Goal: Task Accomplishment & Management: Manage account settings

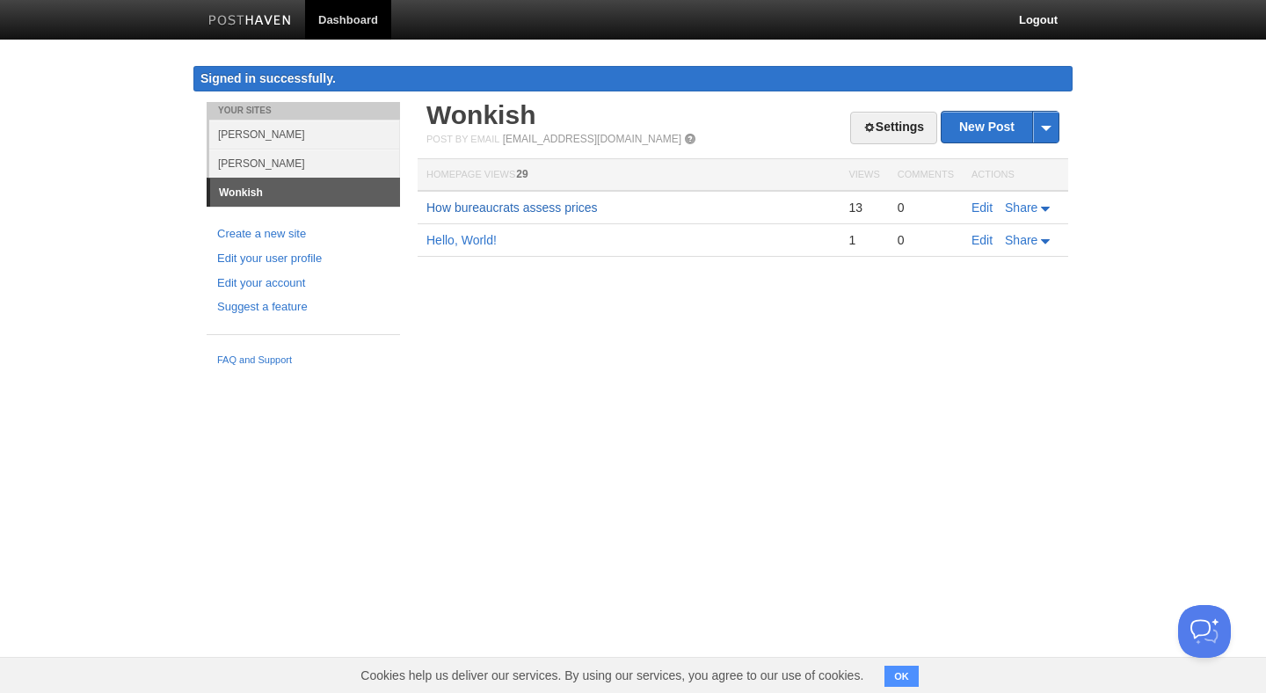
click at [578, 213] on link "How bureaucrats assess prices" at bounding box center [511, 207] width 171 height 14
click at [267, 127] on link "[PERSON_NAME]" at bounding box center [304, 134] width 191 height 29
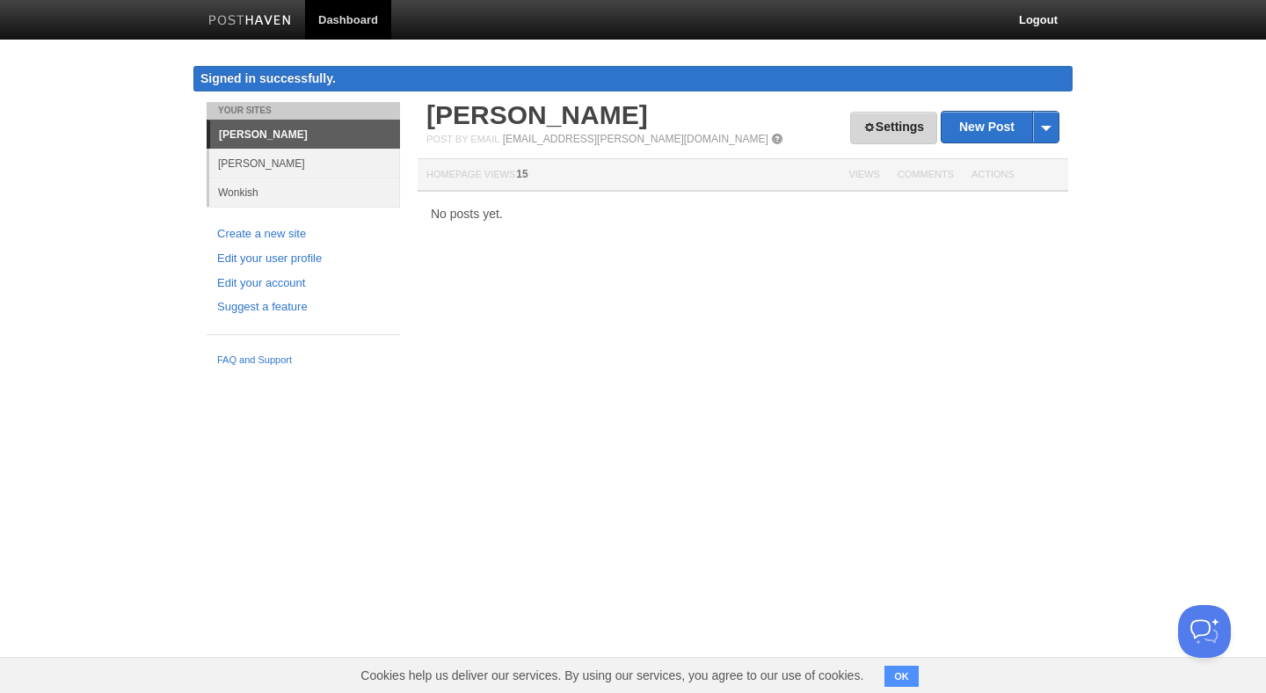
click at [852, 126] on link "Settings" at bounding box center [893, 128] width 87 height 33
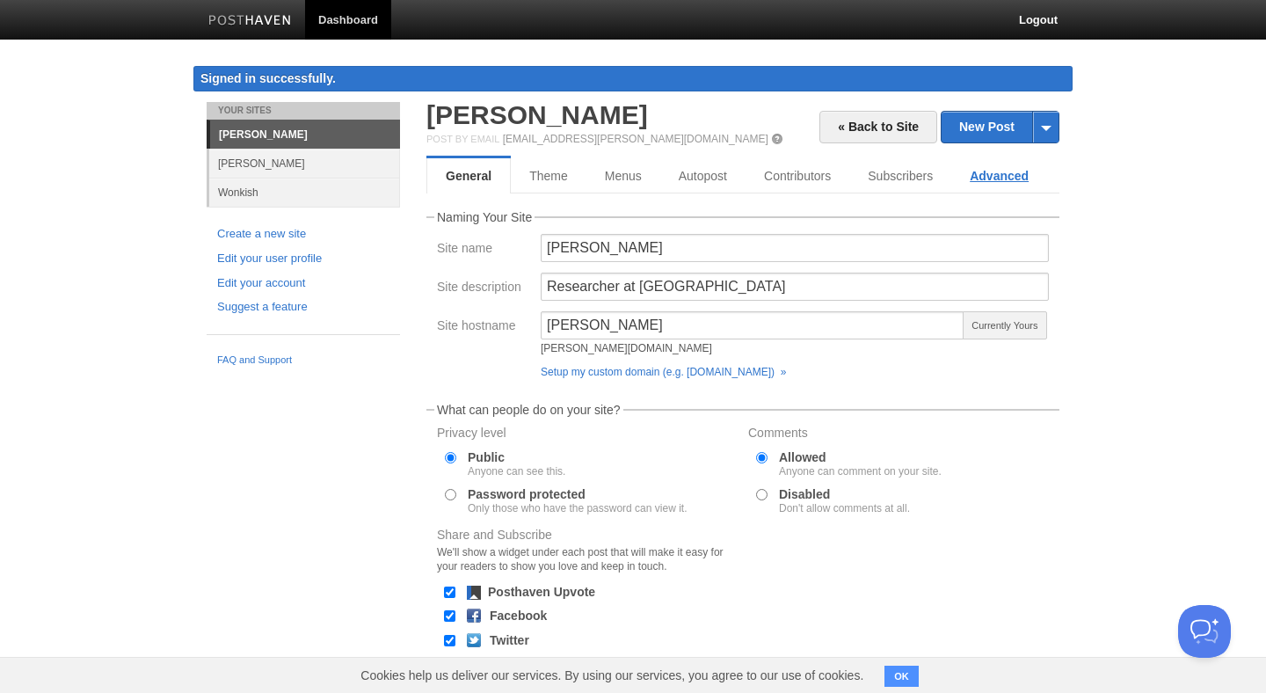
click at [1034, 172] on link "Advanced" at bounding box center [999, 175] width 96 height 35
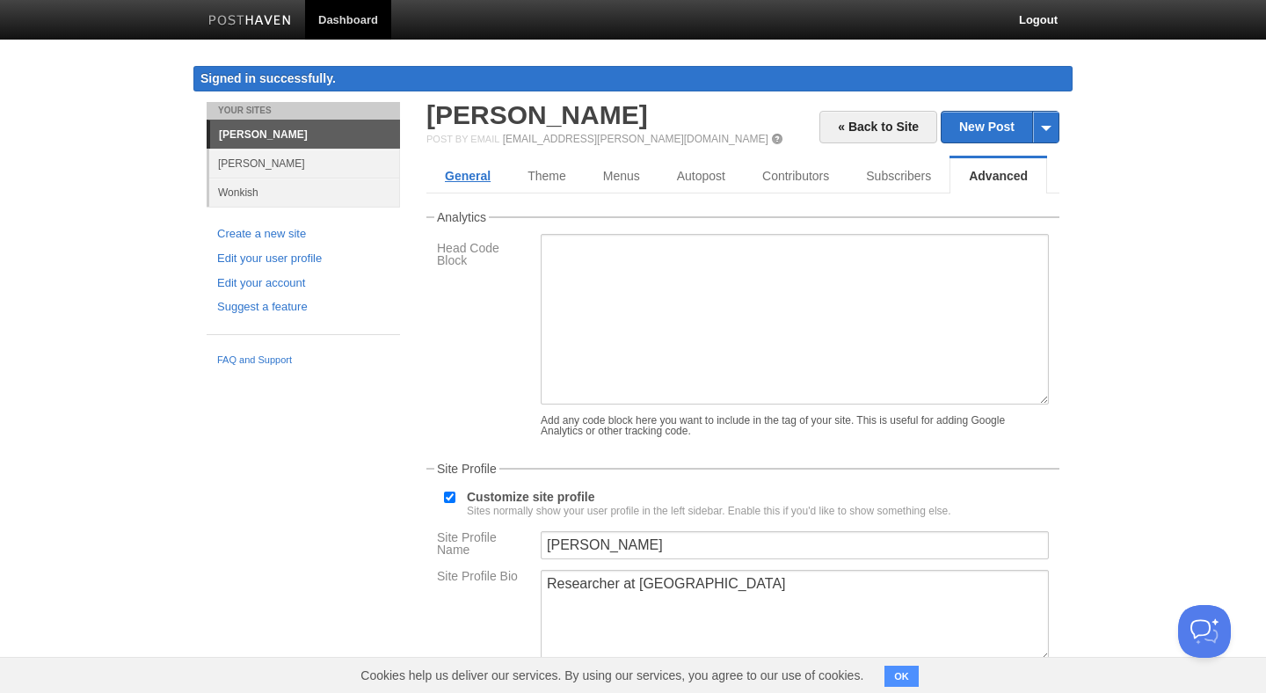
click at [473, 191] on link "General" at bounding box center [467, 175] width 83 height 35
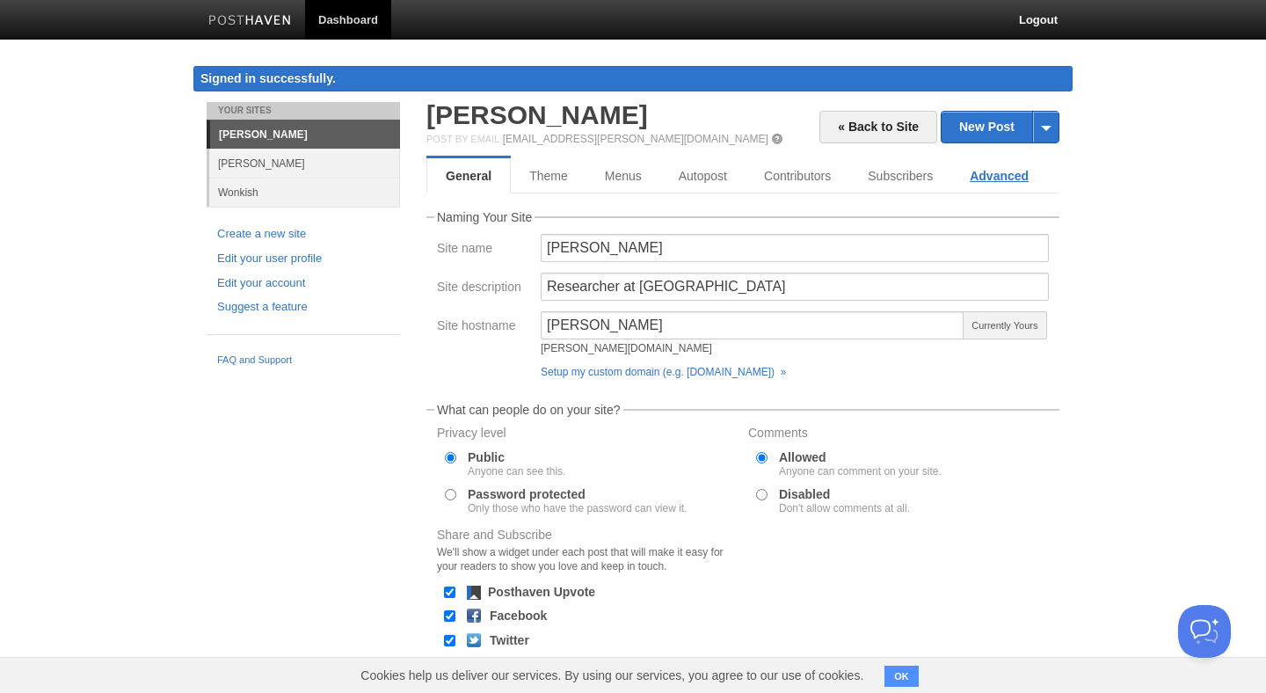
click at [1017, 177] on link "Advanced" at bounding box center [999, 175] width 96 height 35
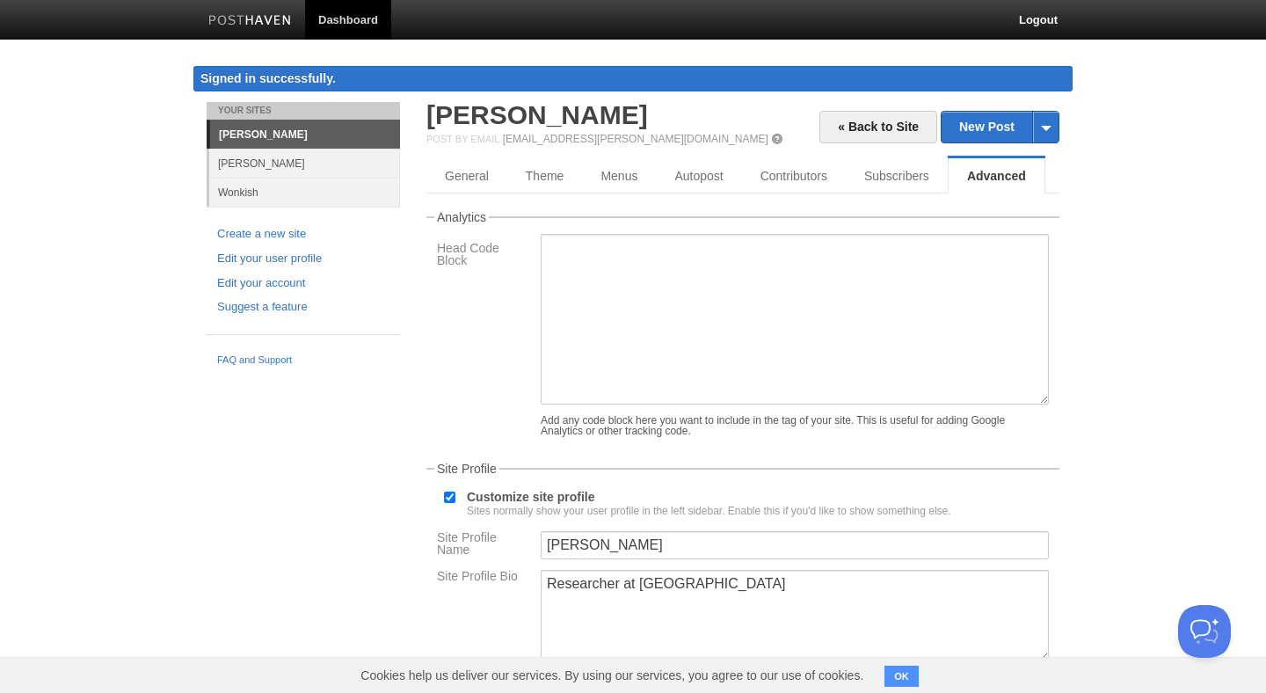
click at [478, 175] on link "General" at bounding box center [467, 175] width 83 height 35
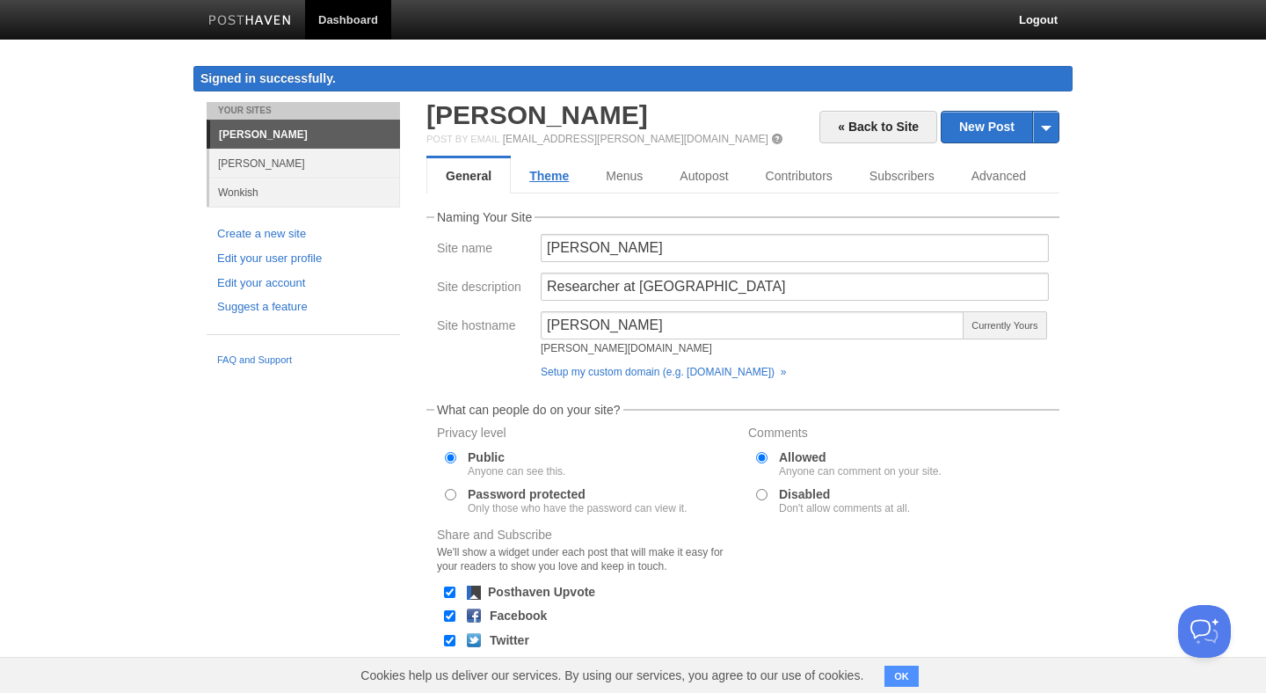
click at [553, 171] on link "Theme" at bounding box center [549, 175] width 76 height 35
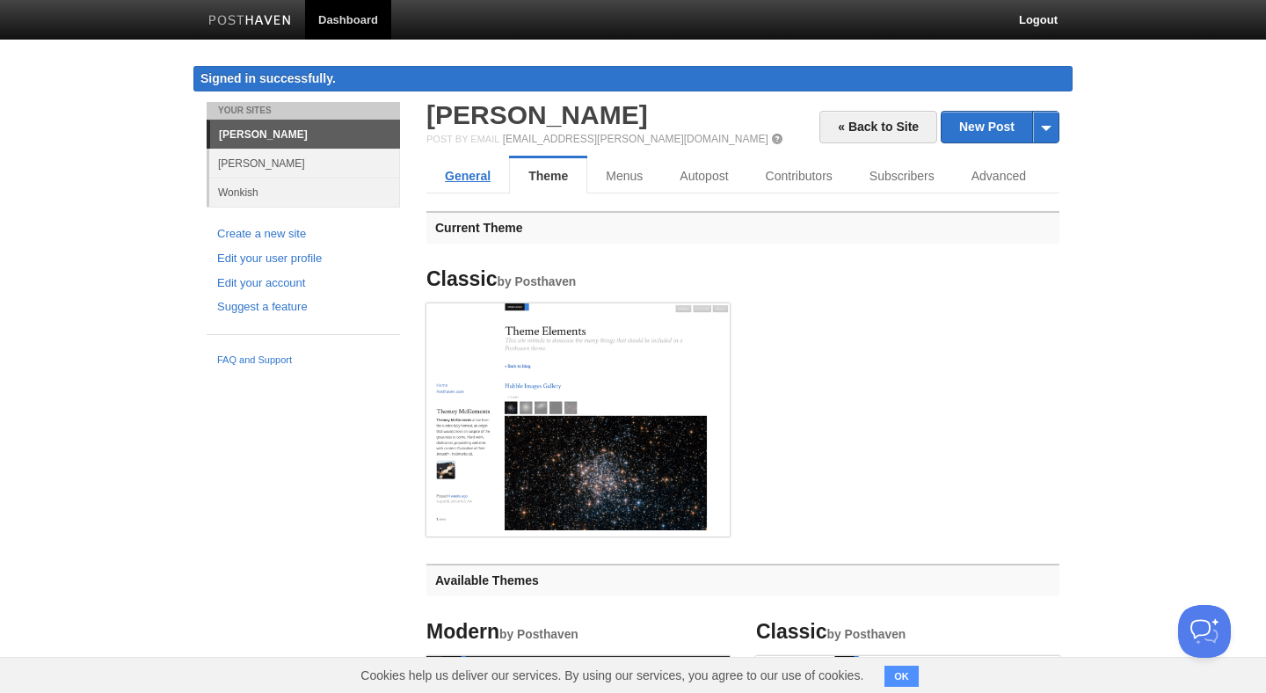
click at [439, 185] on link "General" at bounding box center [467, 175] width 83 height 35
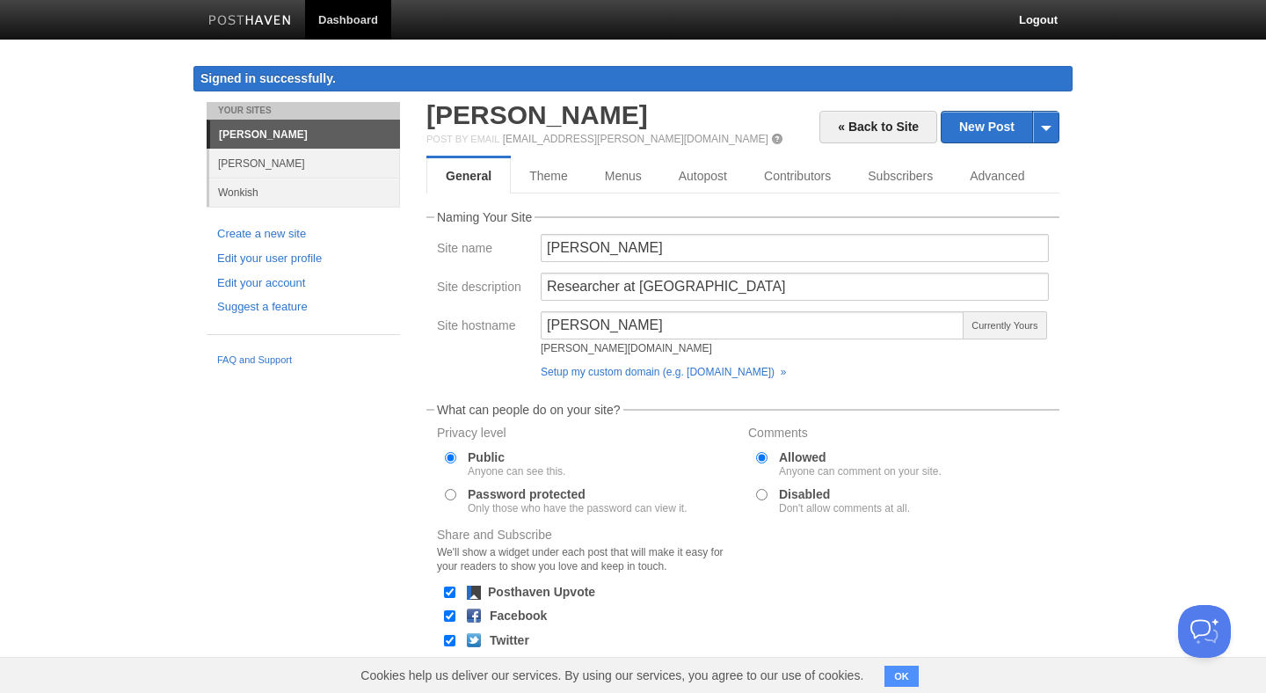
click at [597, 198] on div "« Back to Site New Post by Web by Email [PERSON_NAME] Post by Email [EMAIL_ADDR…" at bounding box center [742, 434] width 633 height 664
click at [570, 191] on link "Theme" at bounding box center [549, 175] width 76 height 35
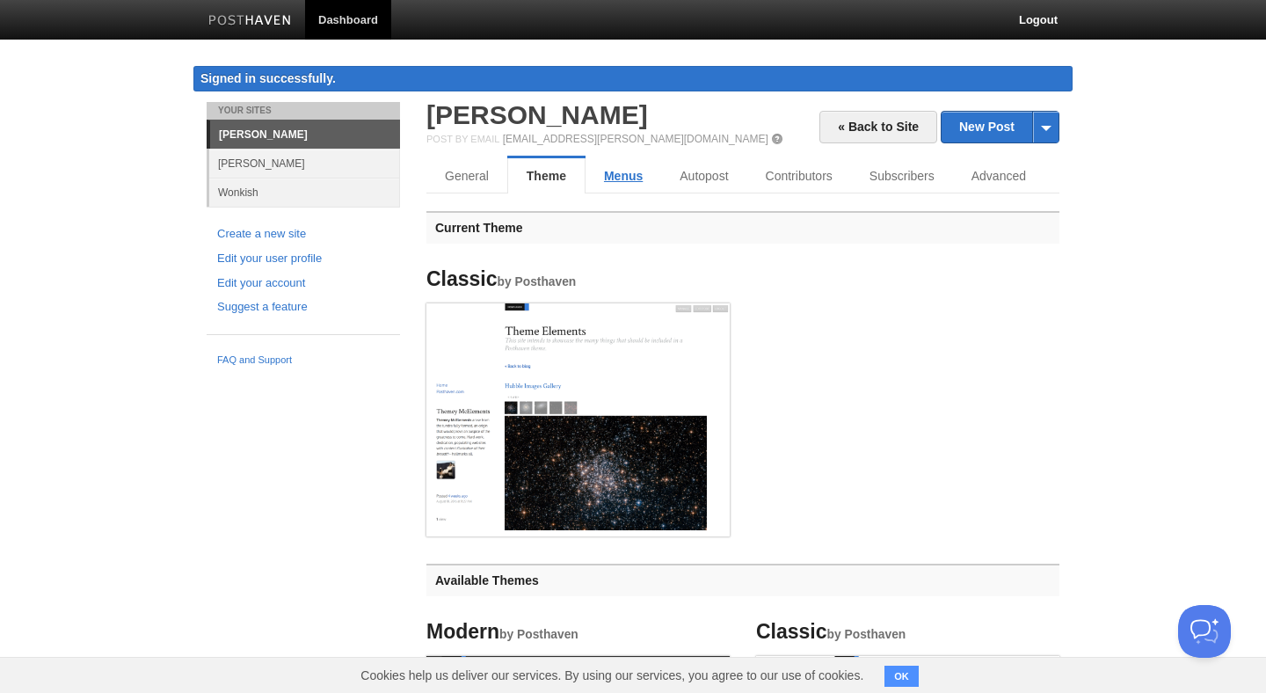
click at [623, 181] on link "Menus" at bounding box center [623, 175] width 76 height 35
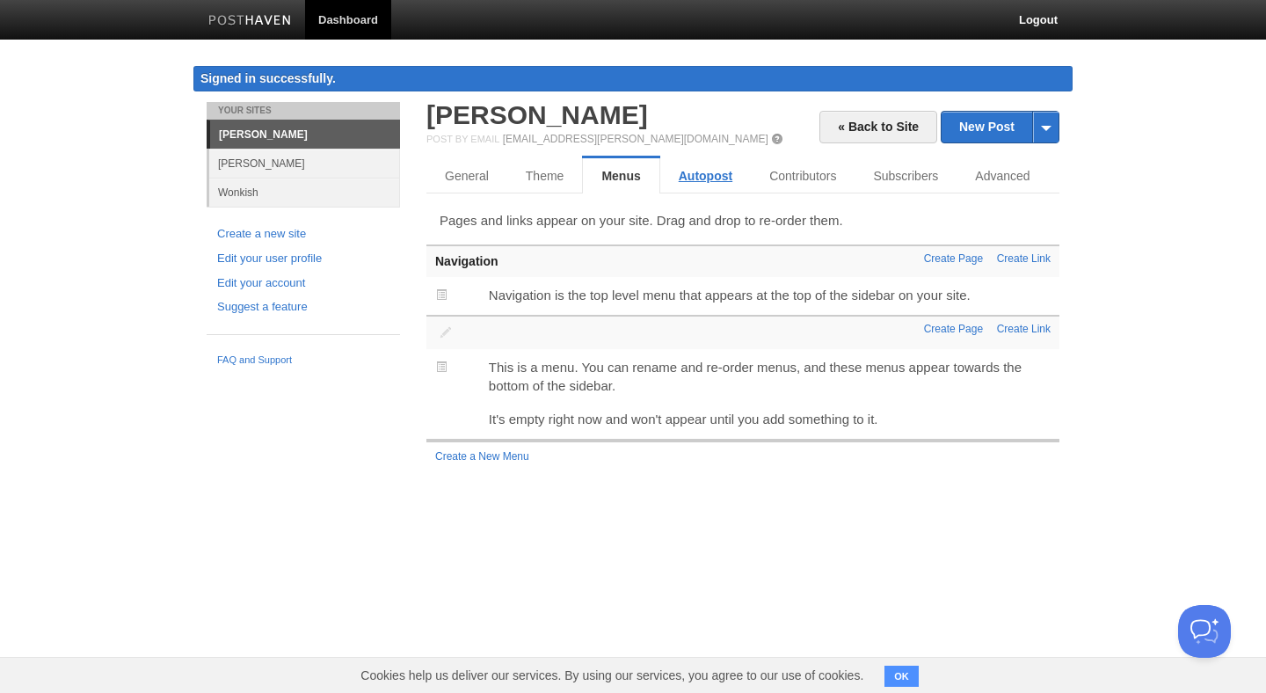
click at [683, 177] on link "Autopost" at bounding box center [705, 175] width 91 height 35
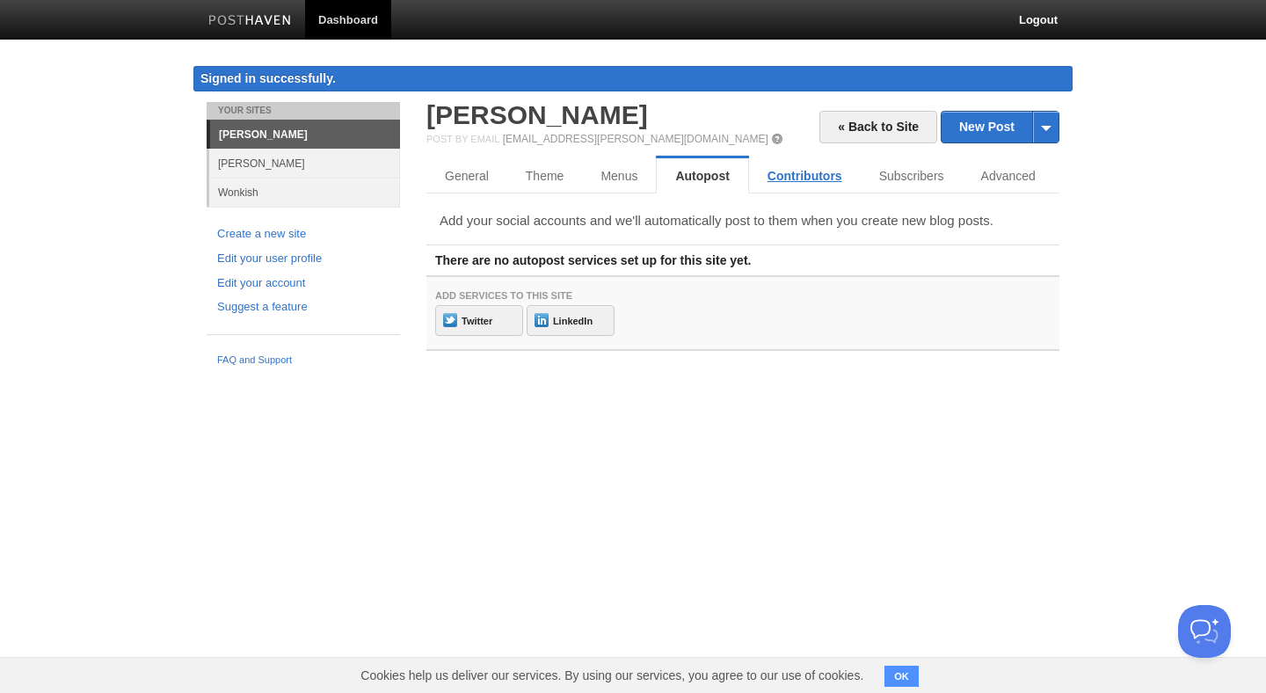
click at [810, 178] on link "Contributors" at bounding box center [805, 175] width 112 height 35
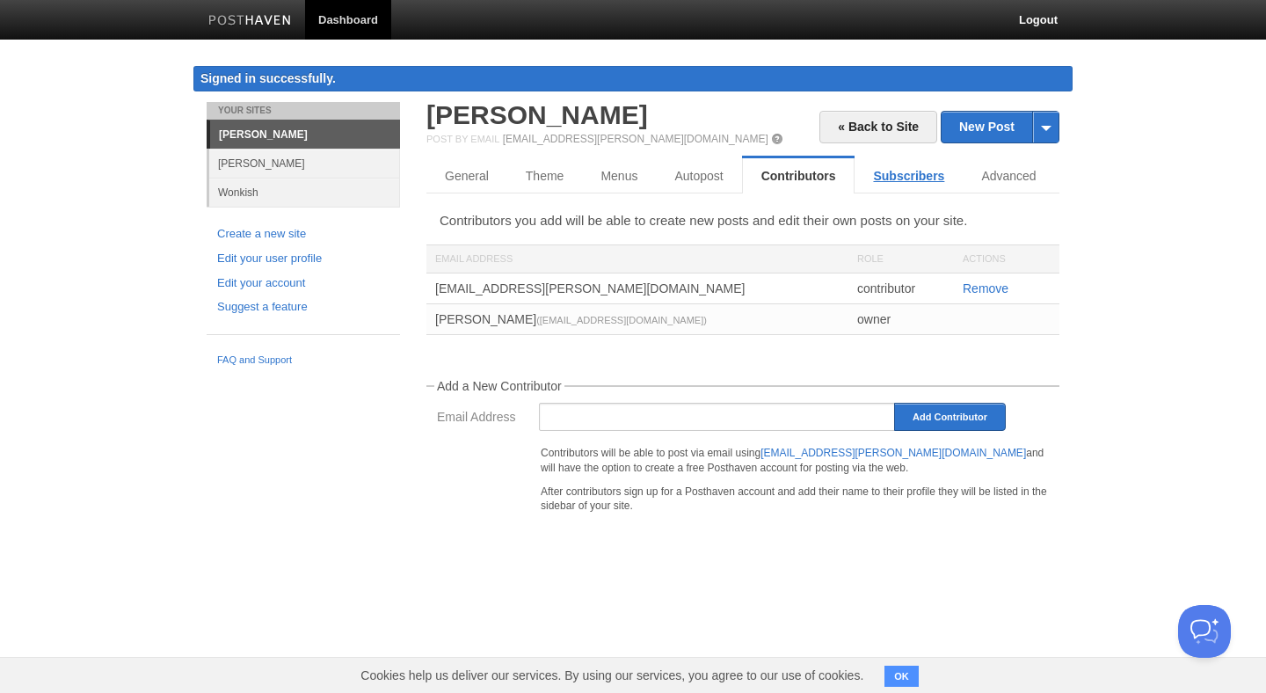
click at [872, 187] on link "Subscribers" at bounding box center [908, 175] width 108 height 35
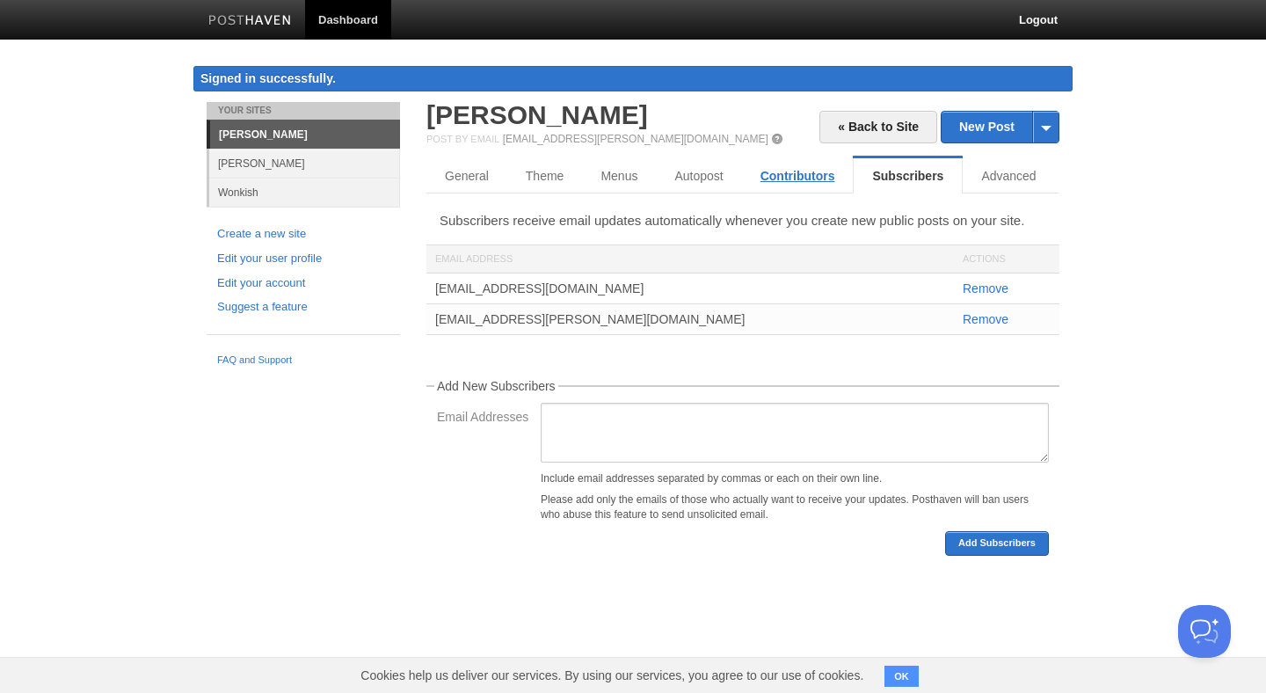
click at [789, 186] on link "Contributors" at bounding box center [798, 175] width 112 height 35
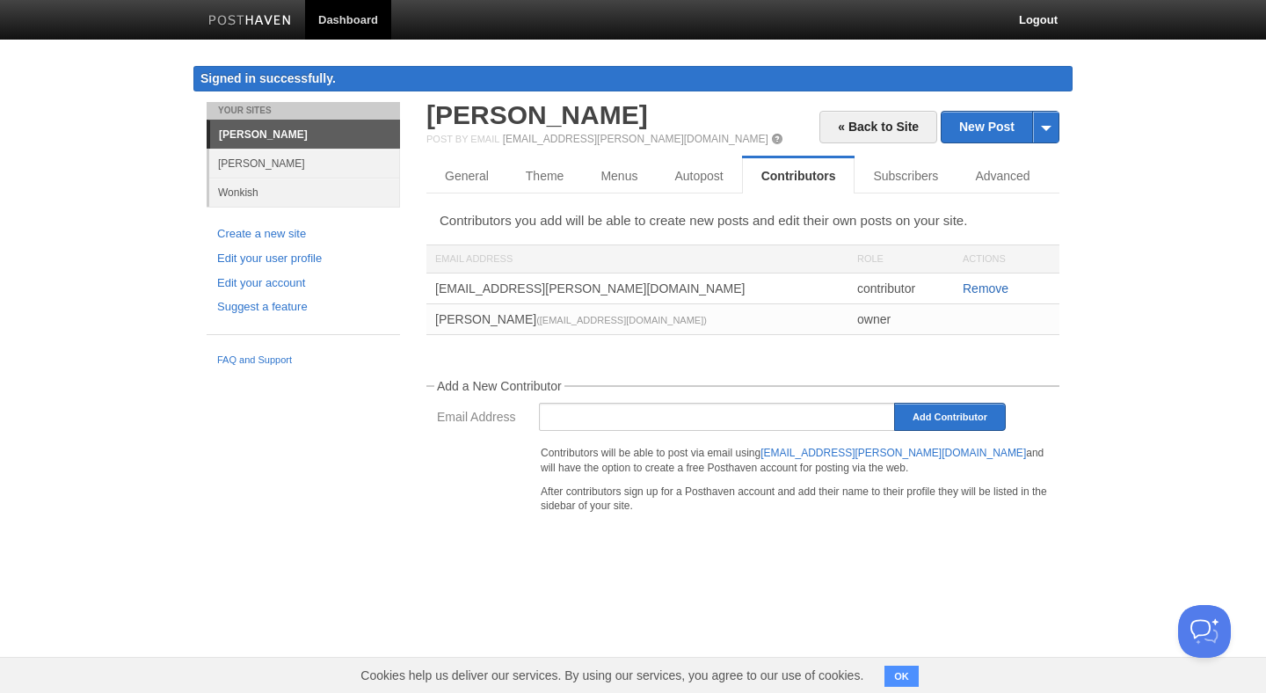
click at [1001, 287] on link "Remove" at bounding box center [986, 288] width 46 height 14
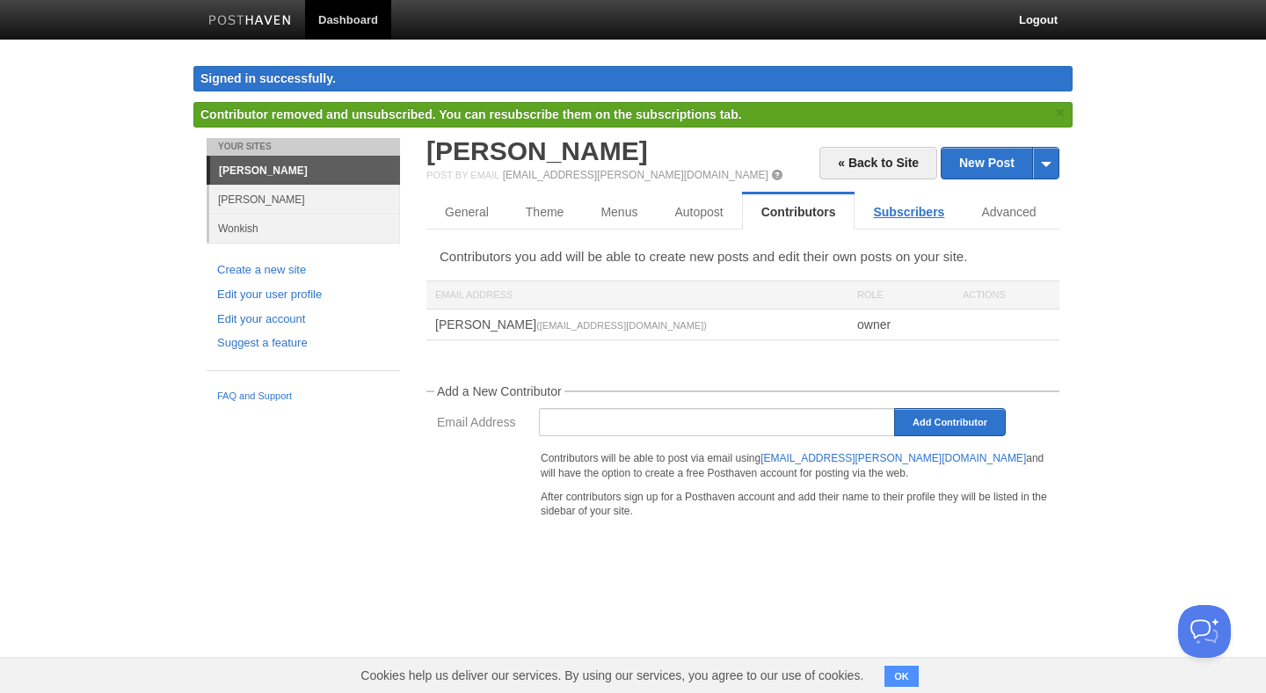
click at [904, 216] on link "Subscribers" at bounding box center [908, 211] width 108 height 35
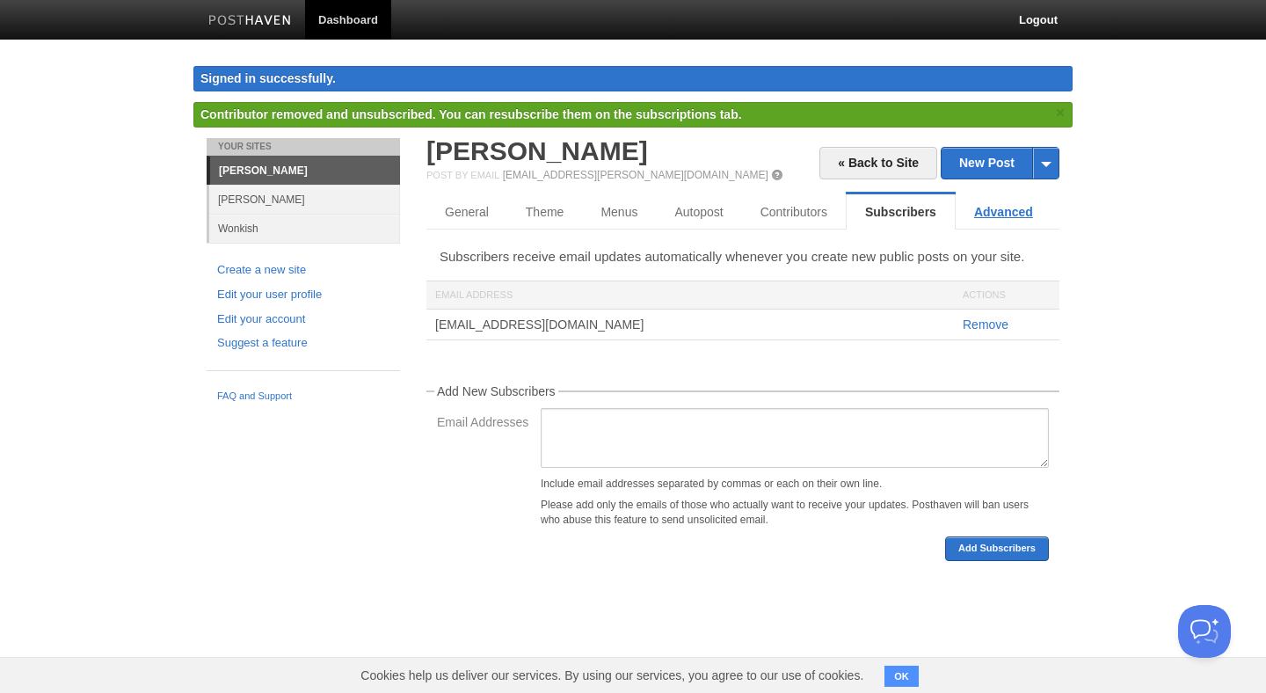
click at [991, 214] on link "Advanced" at bounding box center [1003, 211] width 96 height 35
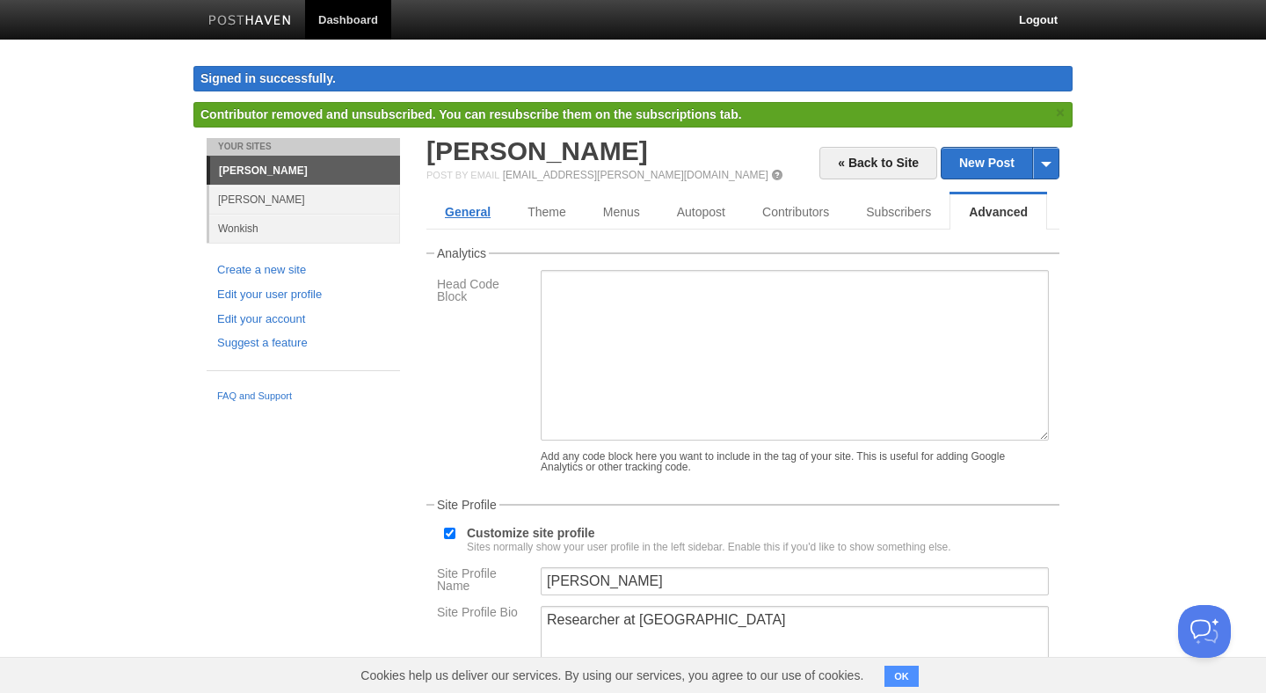
click at [440, 204] on link "General" at bounding box center [467, 211] width 83 height 35
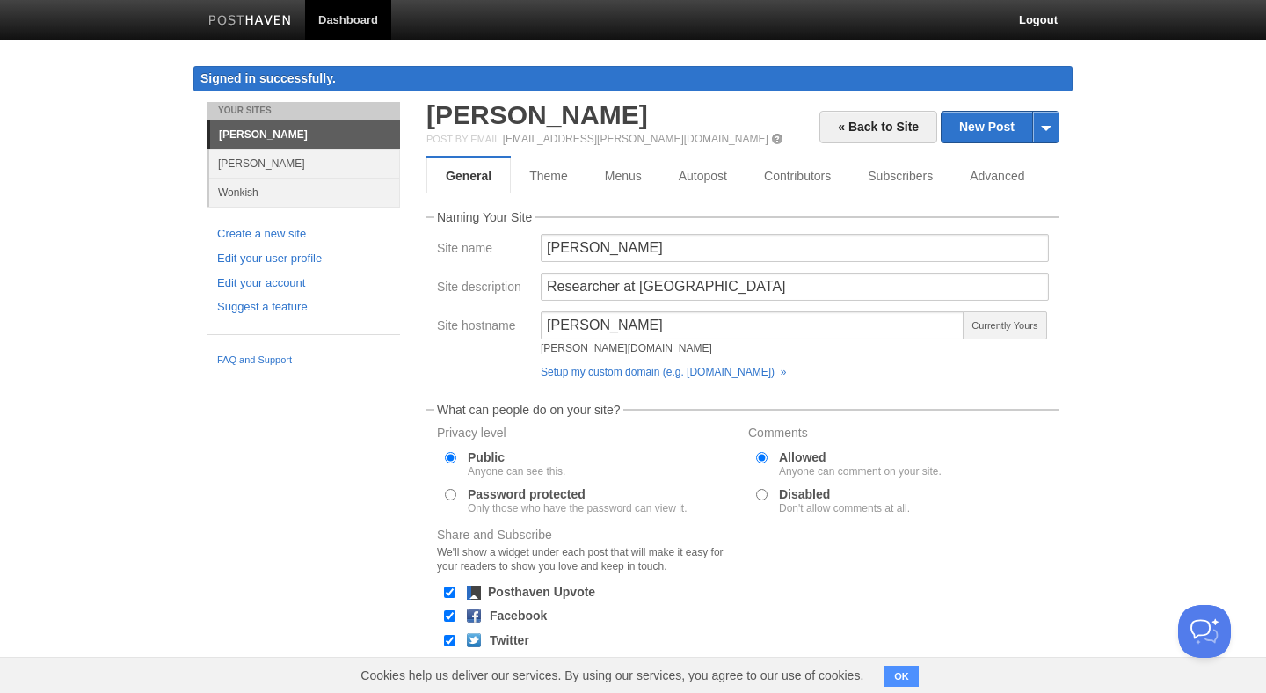
click at [695, 214] on fieldset "Naming Your Site Site name [PERSON_NAME] Site description Researcher at [GEOGRA…" at bounding box center [742, 298] width 633 height 175
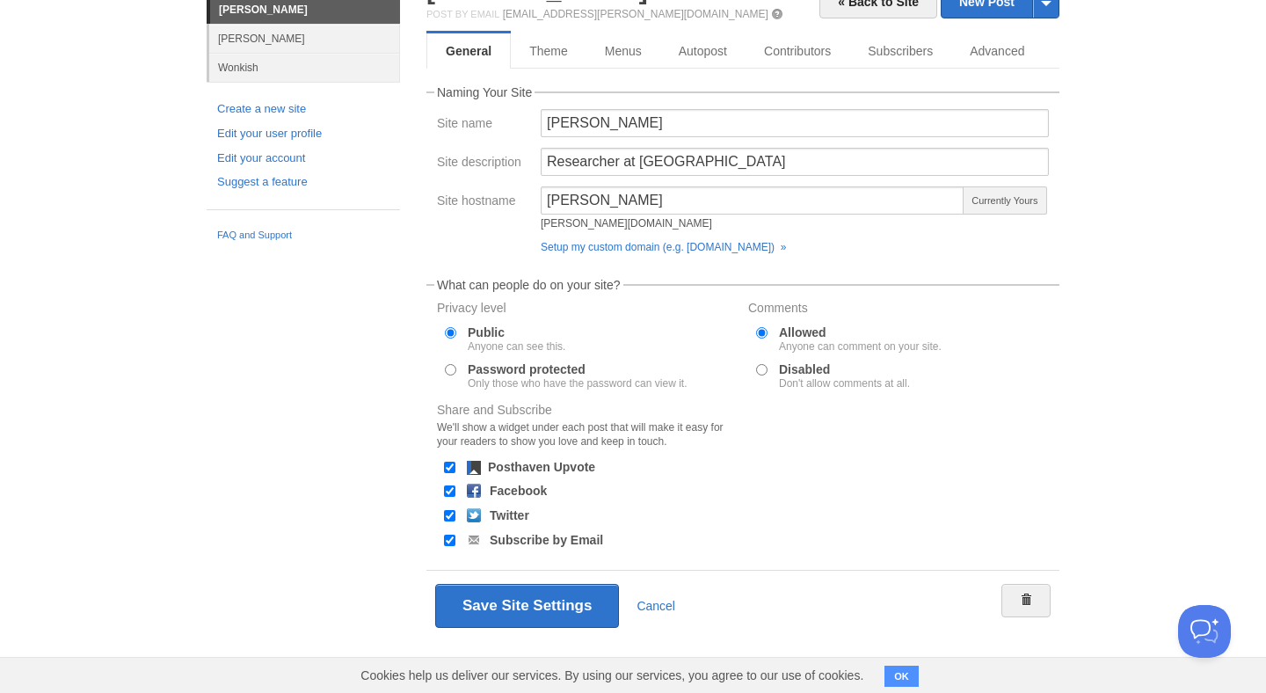
click at [550, 368] on label "Password protected Only those who have the password can view it." at bounding box center [577, 375] width 219 height 25
click at [456, 368] on input "Password protected Only those who have the password can view it." at bounding box center [450, 369] width 11 height 11
radio input "true"
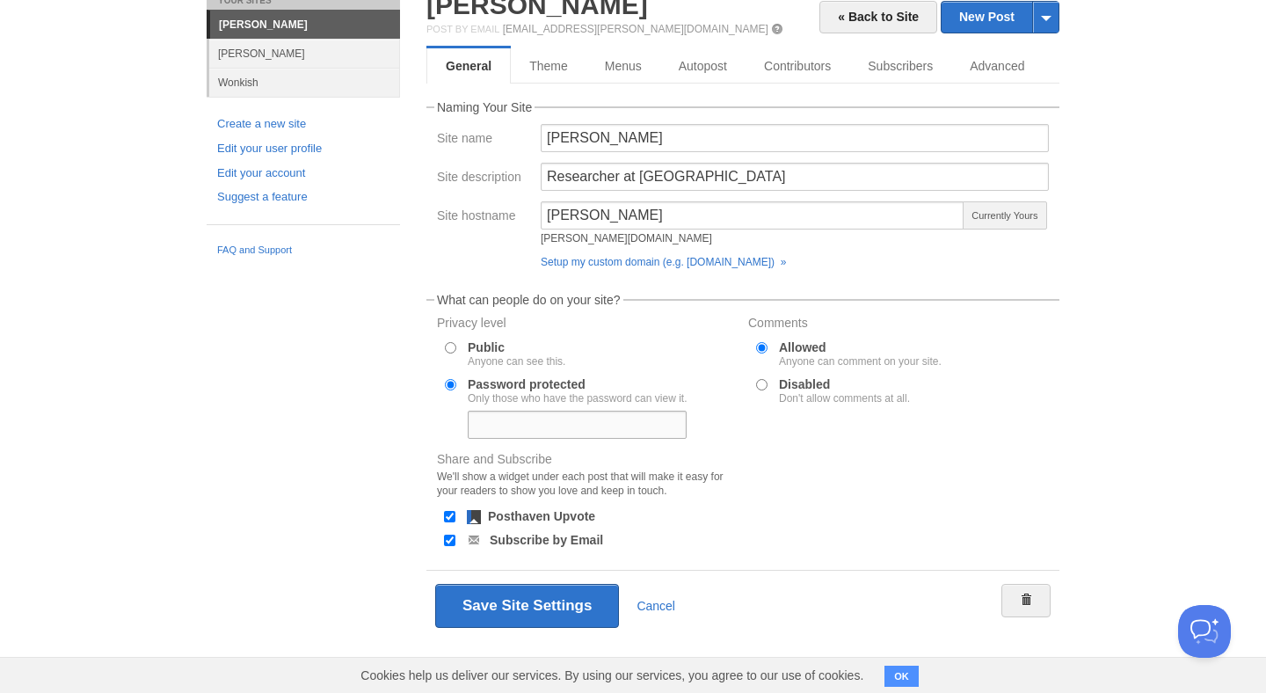
click at [600, 423] on input "text" at bounding box center [577, 424] width 219 height 28
click at [1047, 601] on link at bounding box center [1025, 600] width 49 height 33
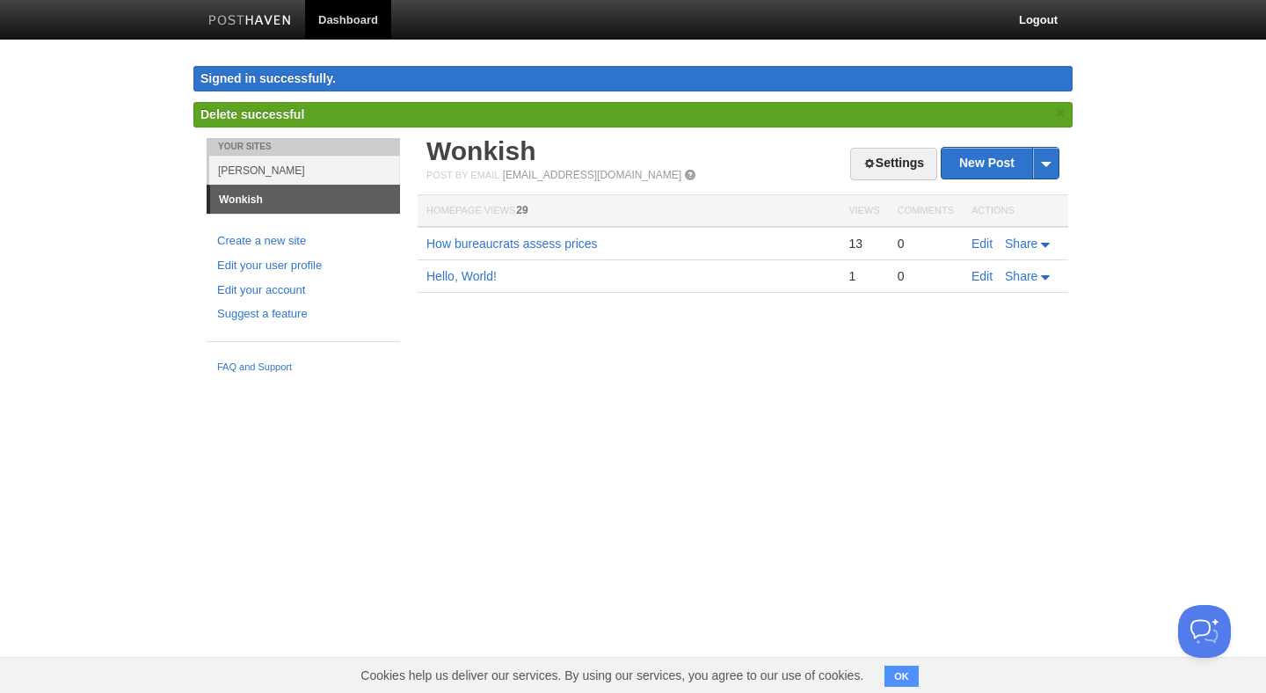
click at [249, 88] on div "Signed in successfully." at bounding box center [632, 78] width 879 height 25
click at [503, 244] on link "How bureaucrats assess prices" at bounding box center [511, 243] width 171 height 14
click at [275, 175] on link "[PERSON_NAME]" at bounding box center [304, 170] width 191 height 29
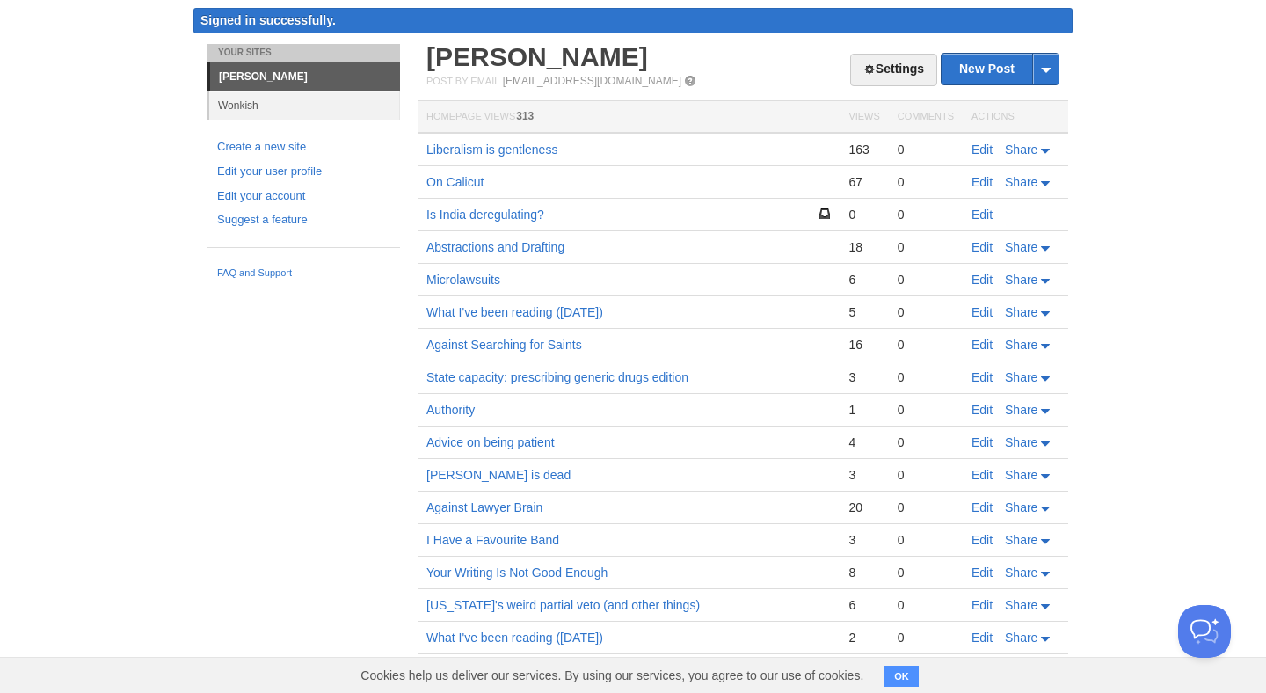
scroll to position [72, 0]
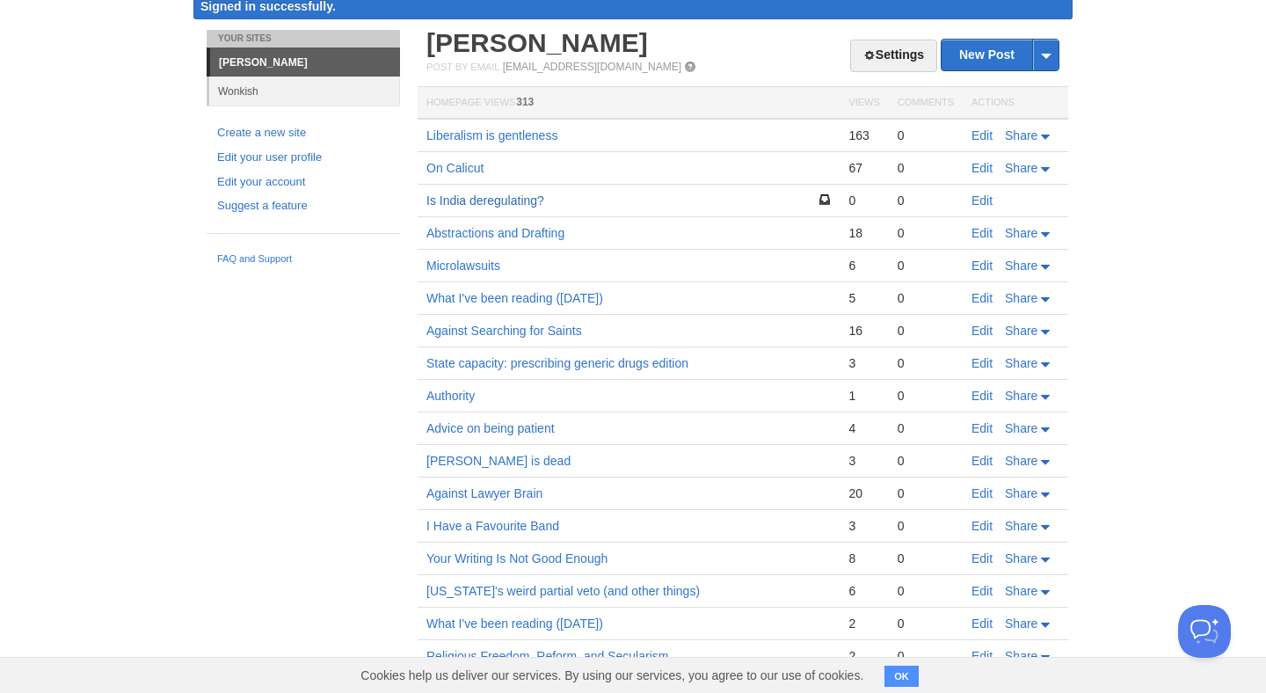
click at [509, 200] on link "Is India deregulating?" at bounding box center [485, 200] width 118 height 14
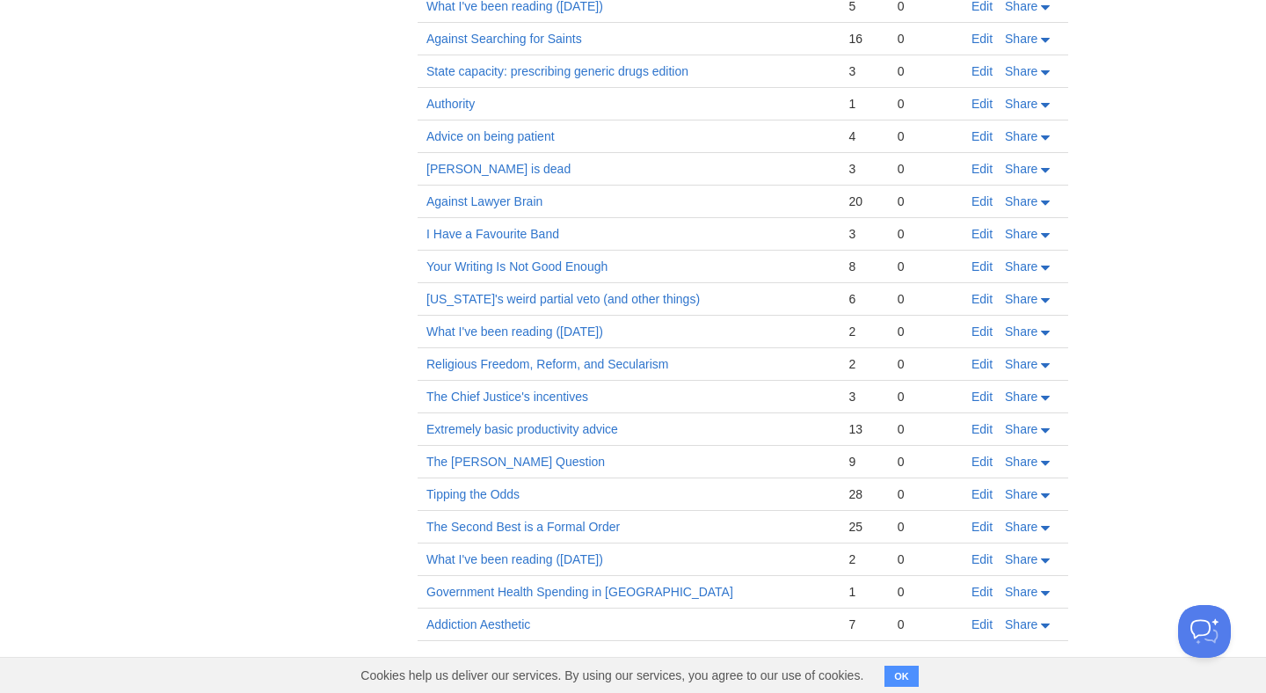
scroll to position [0, 0]
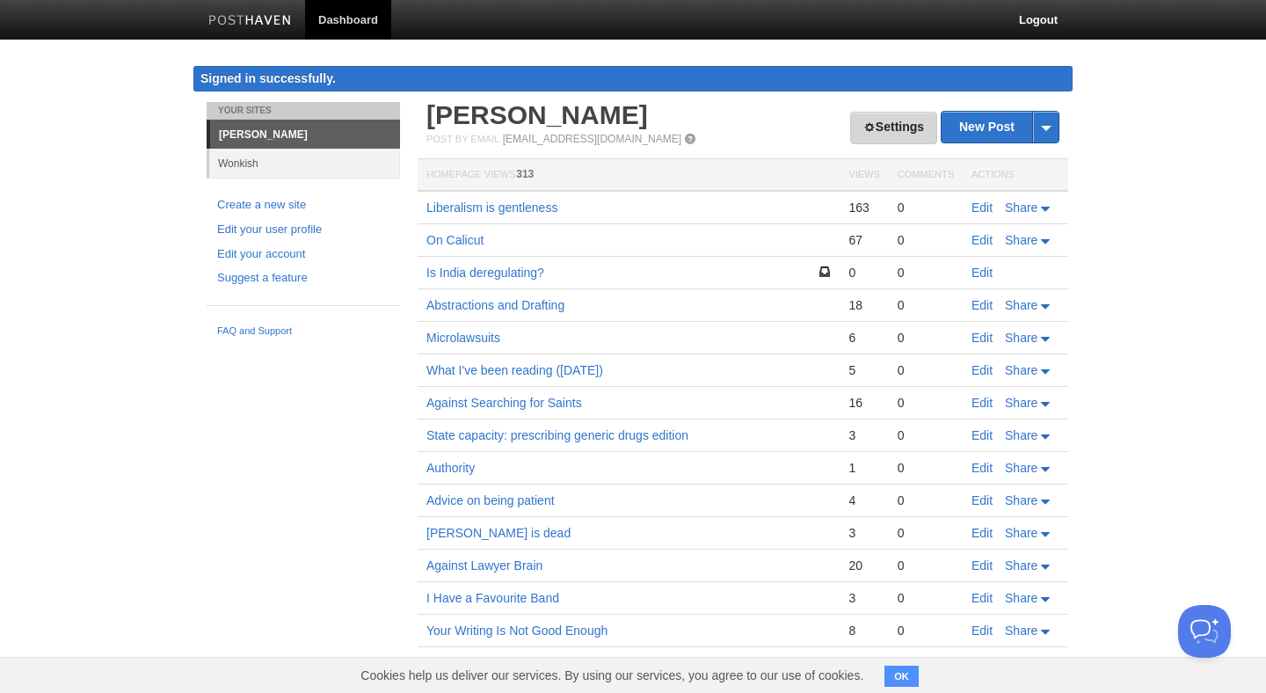
click at [890, 119] on link "Settings" at bounding box center [893, 128] width 87 height 33
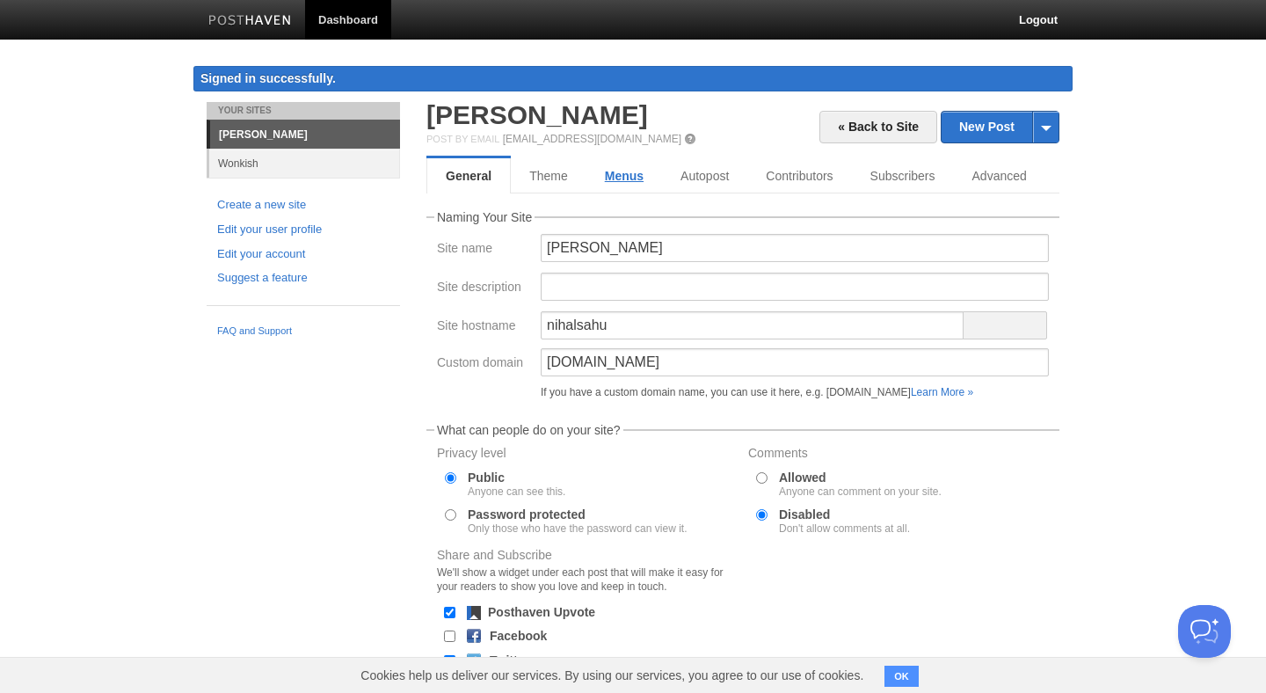
click at [622, 181] on link "Menus" at bounding box center [624, 175] width 76 height 35
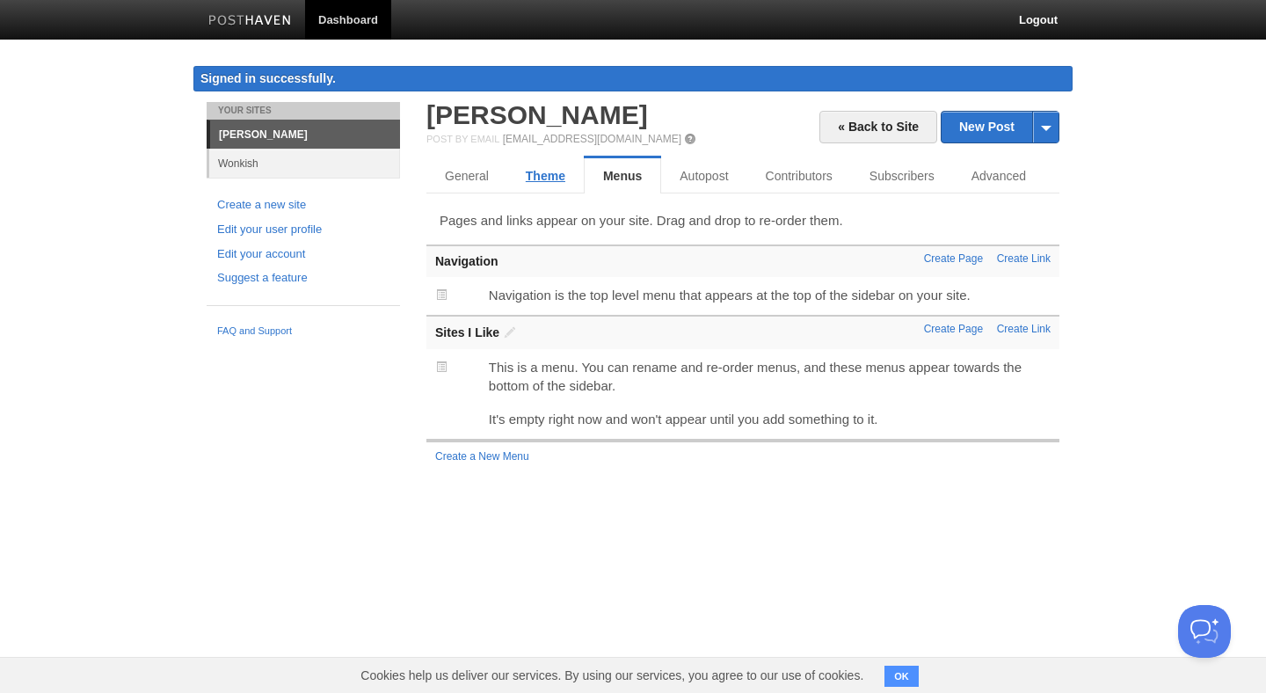
click at [534, 180] on link "Theme" at bounding box center [545, 175] width 76 height 35
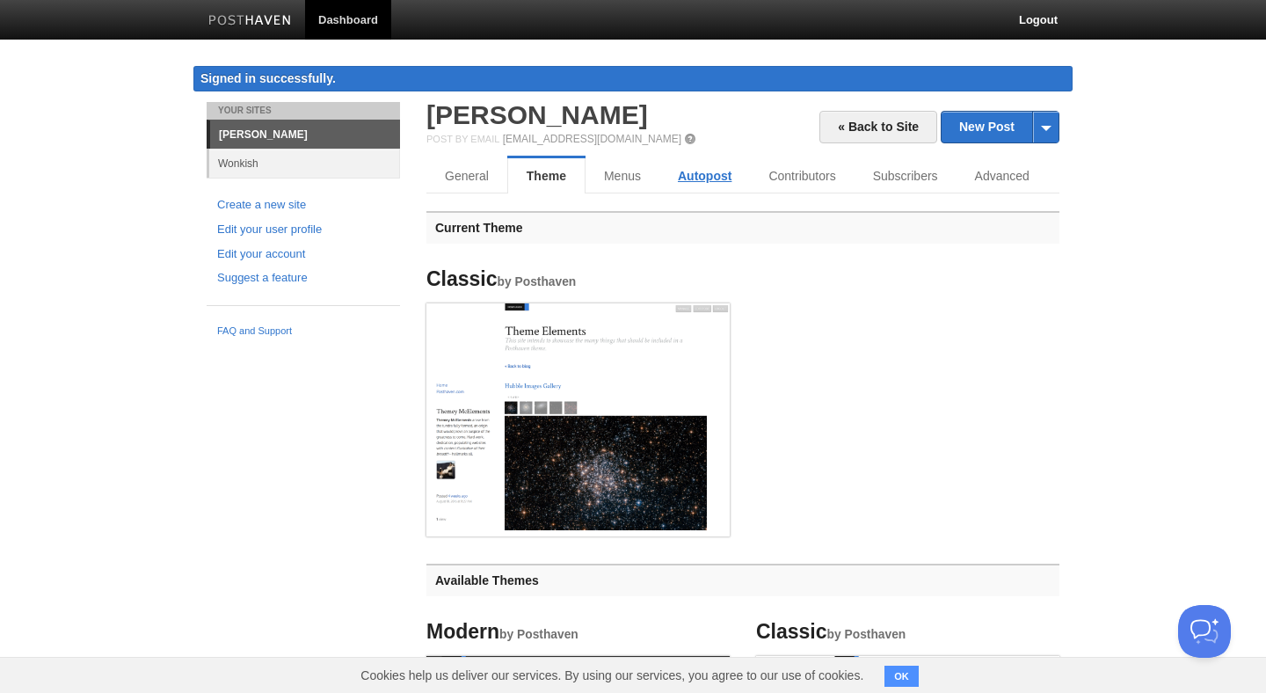
click at [737, 180] on link "Autopost" at bounding box center [704, 175] width 91 height 35
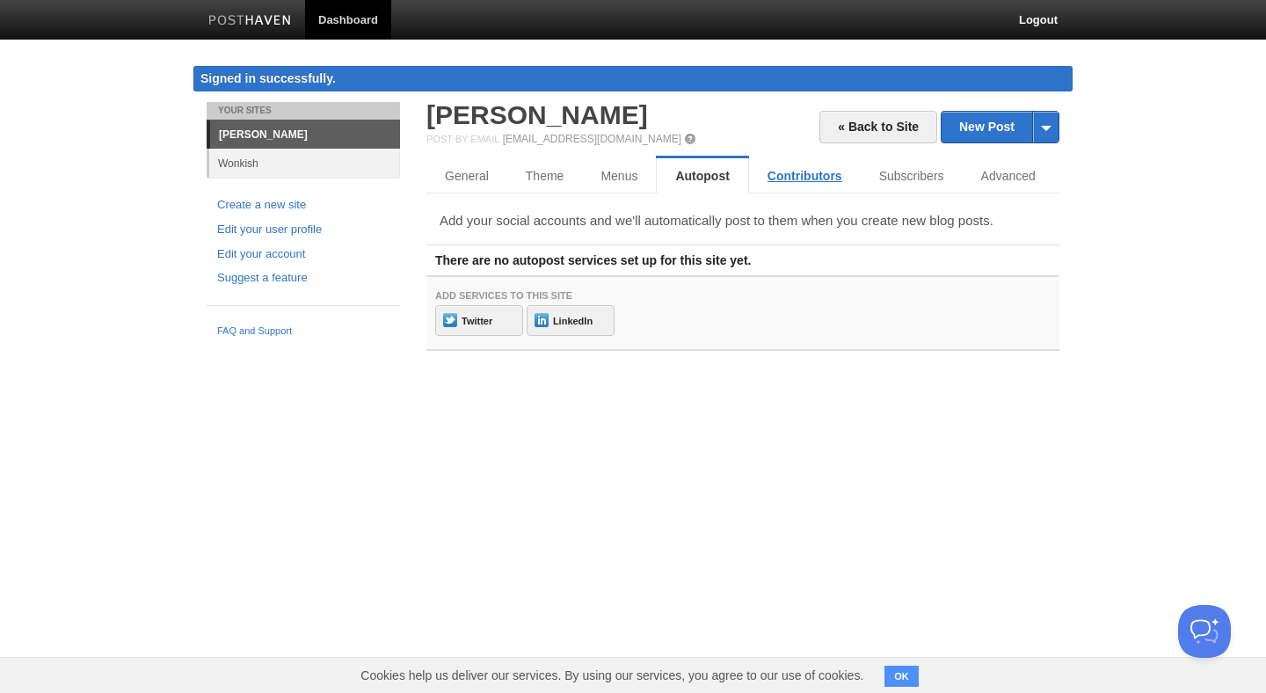
click at [813, 187] on link "Contributors" at bounding box center [805, 175] width 112 height 35
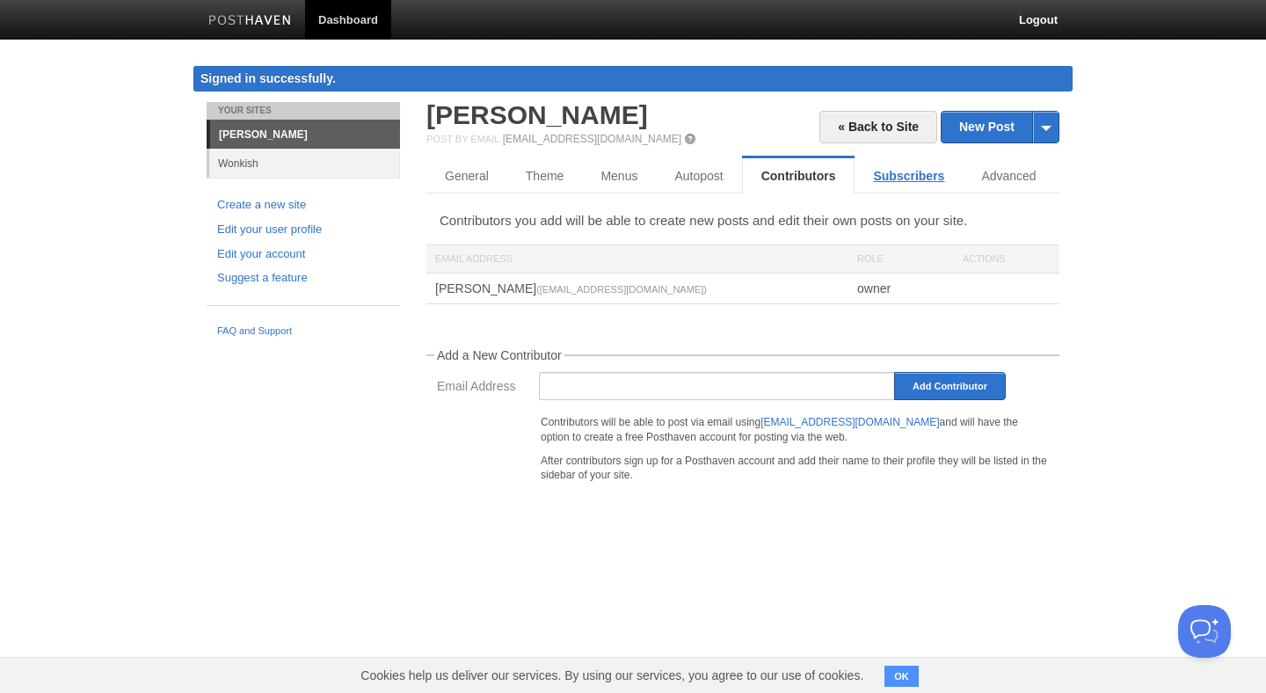
click at [909, 180] on link "Subscribers" at bounding box center [908, 175] width 108 height 35
